Goal: Transaction & Acquisition: Purchase product/service

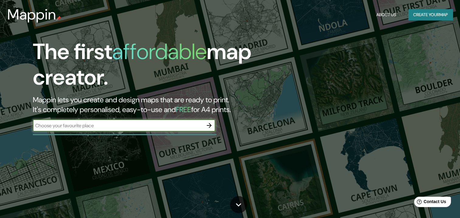
click at [154, 124] on input "text" at bounding box center [118, 125] width 170 height 7
type input "akabane"
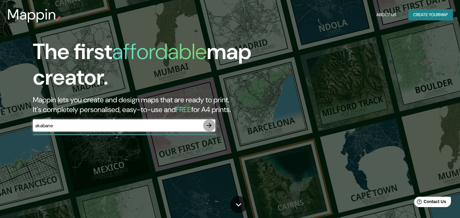
click at [208, 127] on icon "button" at bounding box center [209, 125] width 7 height 7
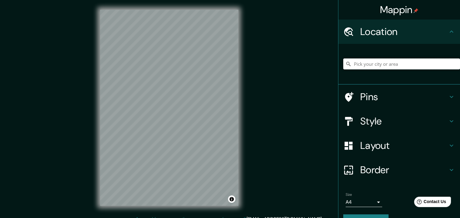
click at [361, 67] on input "Pick your city or area" at bounding box center [401, 63] width 117 height 11
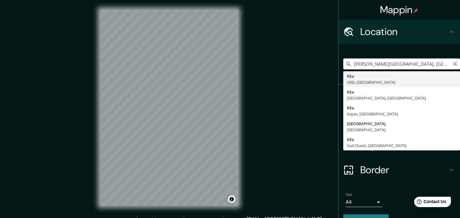
type input "[PERSON_NAME][GEOGRAPHIC_DATA], [GEOGRAPHIC_DATA], [GEOGRAPHIC_DATA] 7140, [GEO…"
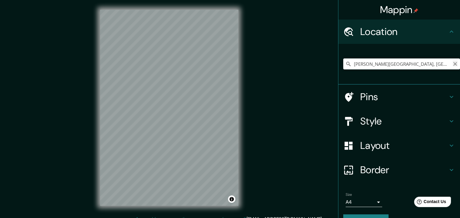
click at [453, 65] on icon "Clear" at bounding box center [455, 63] width 5 height 5
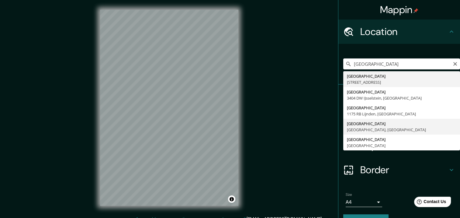
type input "[GEOGRAPHIC_DATA], [GEOGRAPHIC_DATA], [GEOGRAPHIC_DATA]"
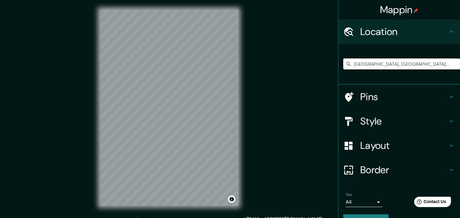
click at [391, 123] on h4 "Style" at bounding box center [404, 121] width 88 height 12
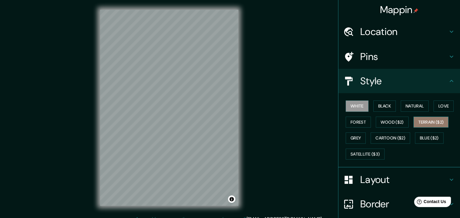
click at [421, 120] on button "Terrain ($2)" at bounding box center [431, 121] width 35 height 11
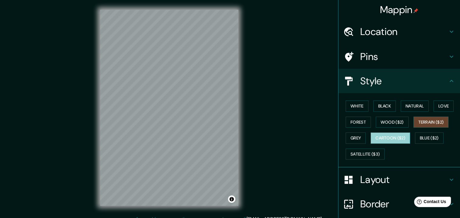
click at [389, 140] on button "Cartoon ($2)" at bounding box center [391, 137] width 40 height 11
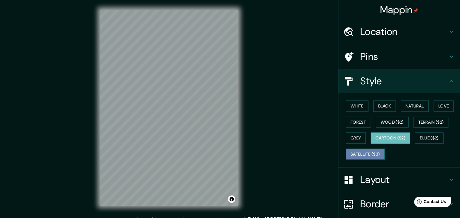
click at [374, 151] on button "Satellite ($3)" at bounding box center [365, 153] width 39 height 11
click at [395, 137] on button "Cartoon ($2)" at bounding box center [391, 137] width 40 height 11
click at [433, 118] on button "Terrain ($2)" at bounding box center [431, 121] width 35 height 11
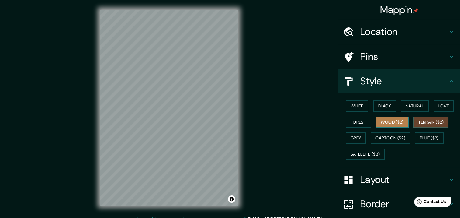
click at [387, 126] on button "Wood ($2)" at bounding box center [392, 121] width 33 height 11
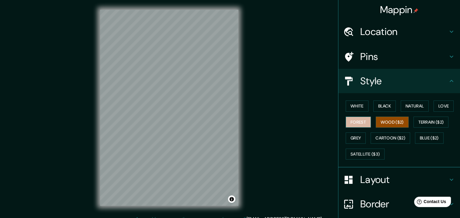
click at [365, 124] on button "Forest" at bounding box center [358, 121] width 25 height 11
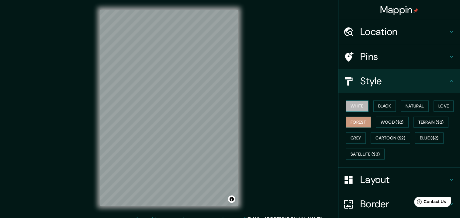
click at [362, 107] on button "White" at bounding box center [357, 105] width 23 height 11
click at [352, 137] on button "Grey" at bounding box center [356, 137] width 20 height 11
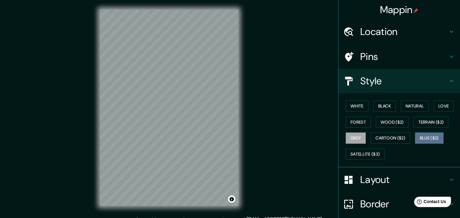
click at [429, 141] on button "Blue ($2)" at bounding box center [429, 137] width 29 height 11
click at [393, 137] on button "Cartoon ($2)" at bounding box center [391, 137] width 40 height 11
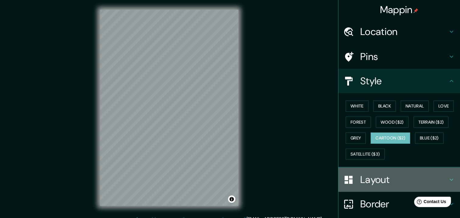
click at [386, 173] on h4 "Layout" at bounding box center [404, 179] width 88 height 12
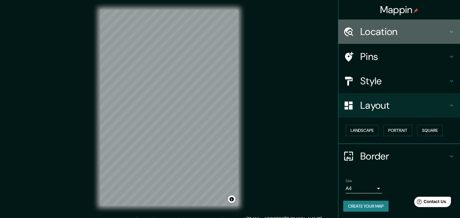
click at [377, 39] on div "Location" at bounding box center [399, 31] width 122 height 24
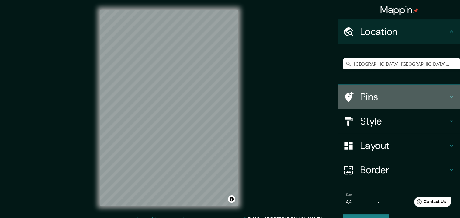
click at [371, 93] on h4 "Pins" at bounding box center [404, 97] width 88 height 12
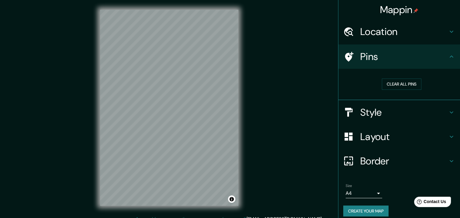
scroll to position [5, 0]
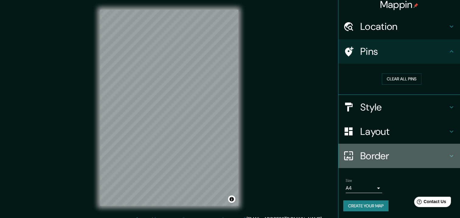
click at [393, 152] on h4 "Border" at bounding box center [404, 156] width 88 height 12
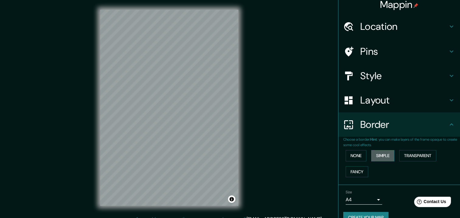
click at [383, 155] on button "Simple" at bounding box center [382, 155] width 23 height 11
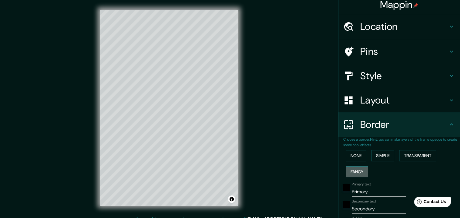
click at [355, 170] on button "Fancy" at bounding box center [357, 171] width 23 height 11
click at [381, 155] on button "Simple" at bounding box center [382, 155] width 23 height 11
click at [351, 173] on button "Fancy" at bounding box center [357, 171] width 23 height 11
click at [374, 156] on button "Simple" at bounding box center [382, 155] width 23 height 11
click at [407, 150] on button "Transparent" at bounding box center [417, 155] width 37 height 11
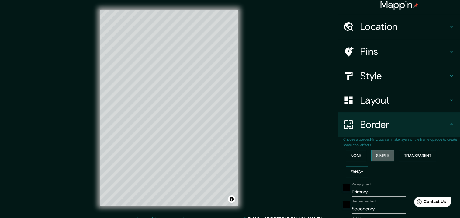
click at [382, 156] on button "Simple" at bounding box center [382, 155] width 23 height 11
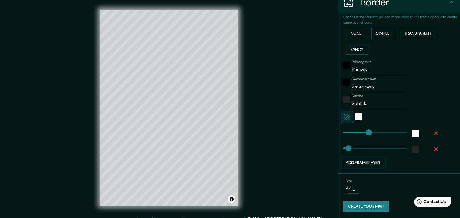
scroll to position [0, 0]
